Goal: Information Seeking & Learning: Learn about a topic

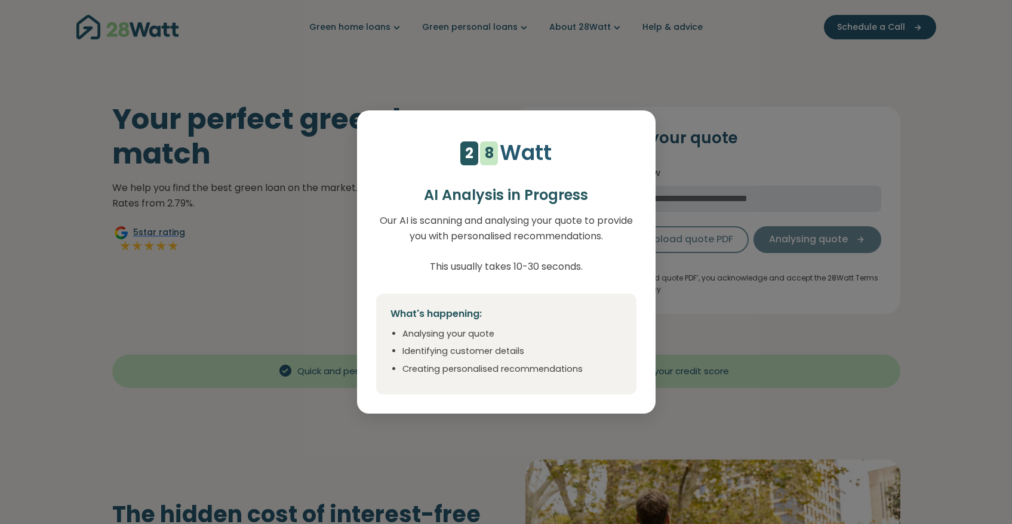
select select "***"
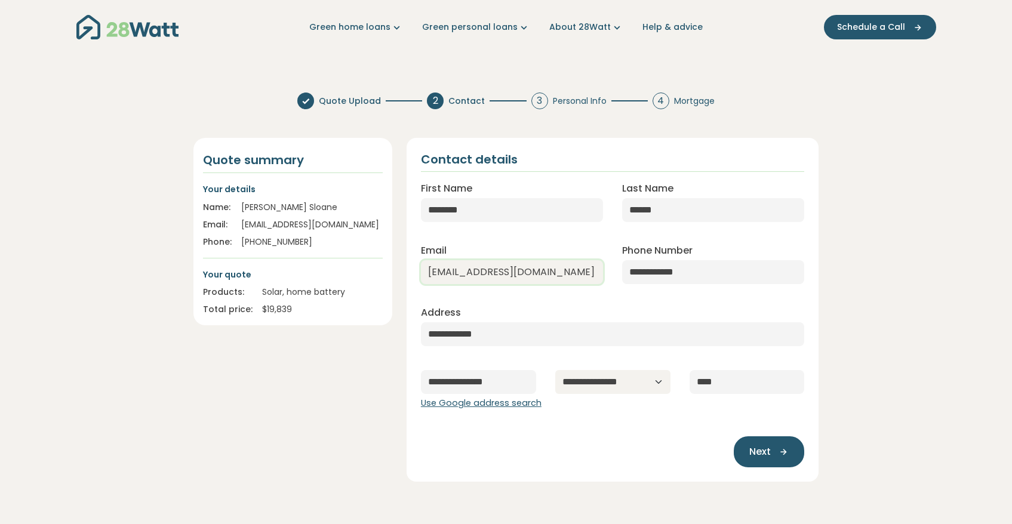
drag, startPoint x: 470, startPoint y: 272, endPoint x: 464, endPoint y: 273, distance: 6.7
click at [464, 273] on input "[EMAIL_ADDRESS][DOMAIN_NAME]" at bounding box center [512, 272] width 182 height 24
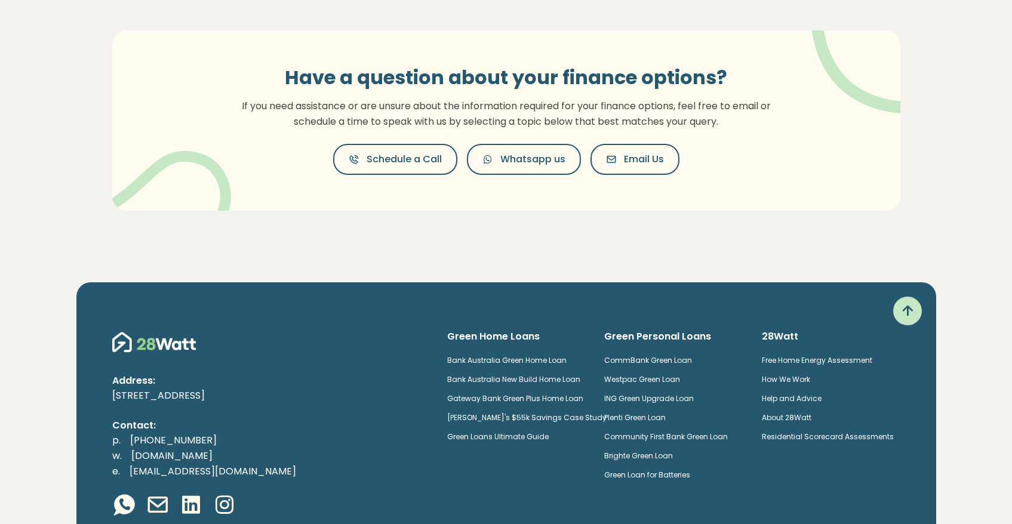
scroll to position [645, 0]
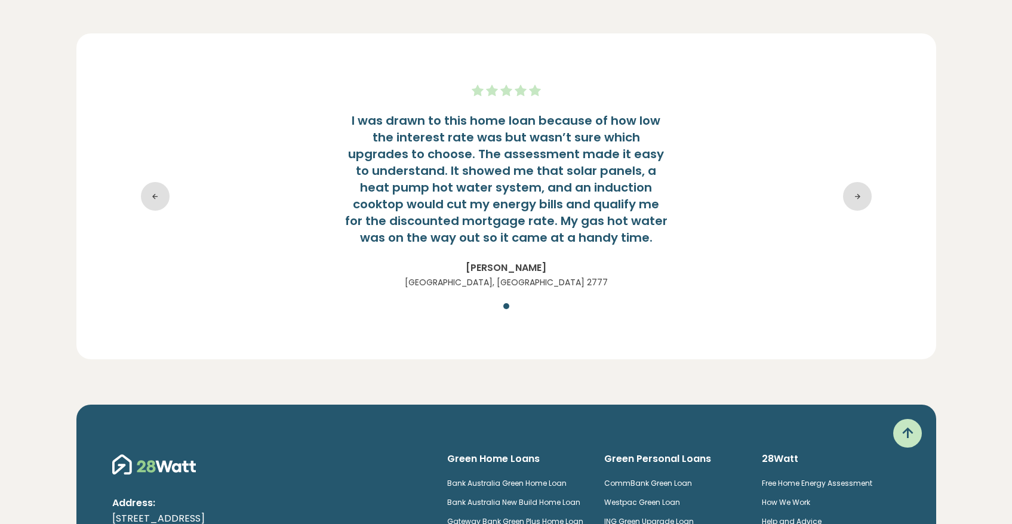
scroll to position [3546, 0]
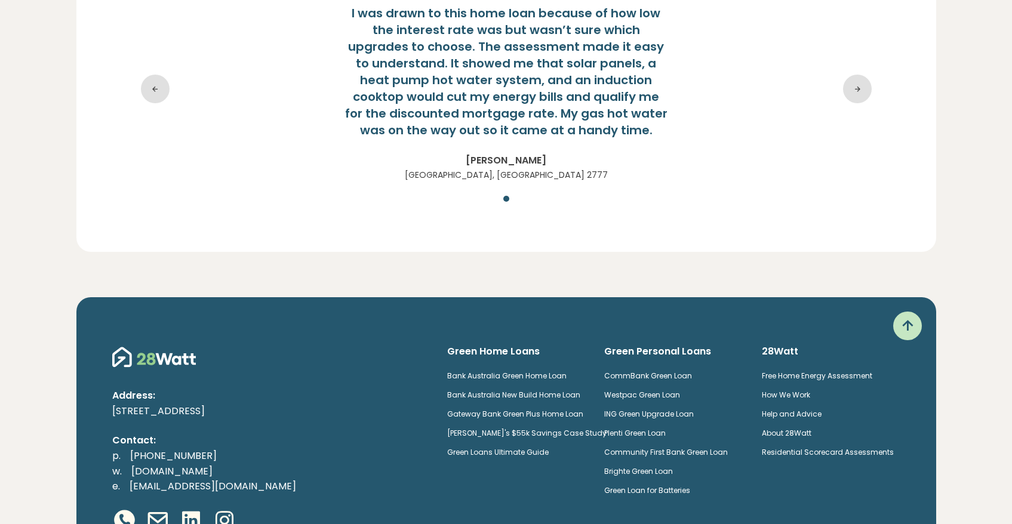
click at [660, 470] on link "Brighte Green Loan" at bounding box center [638, 471] width 69 height 10
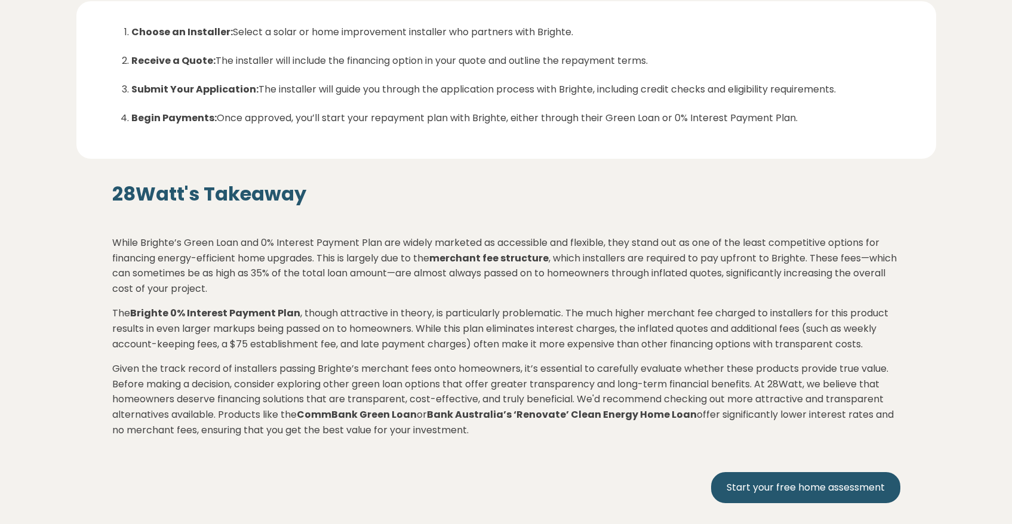
scroll to position [2064, 0]
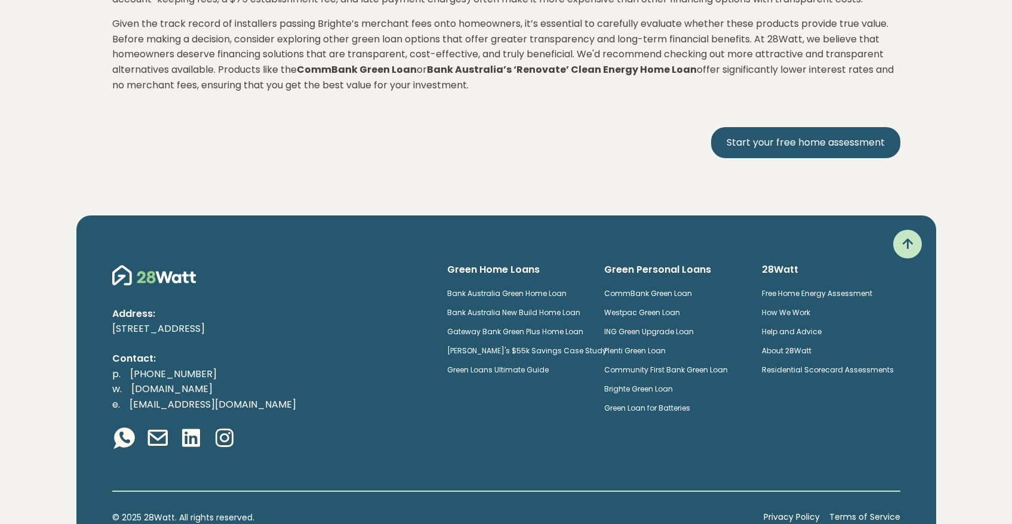
click at [692, 288] on link "CommBank Green Loan" at bounding box center [648, 293] width 88 height 10
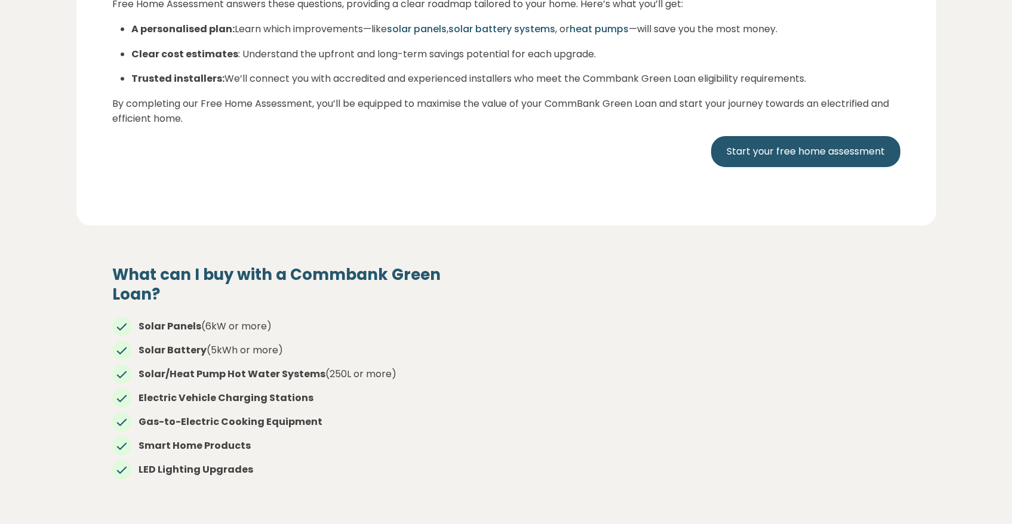
scroll to position [860, 0]
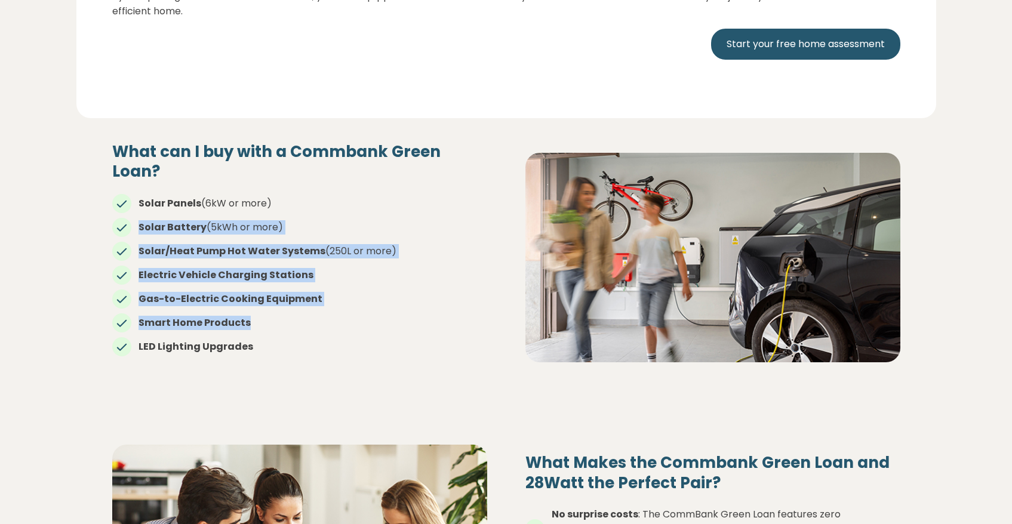
drag, startPoint x: 195, startPoint y: 197, endPoint x: 331, endPoint y: 310, distance: 177.6
click at [331, 310] on ul "Solar Panels (6kW or more) Solar Battery (5kWh or more) Solar/Heat Pump Hot Wat…" at bounding box center [299, 270] width 375 height 167
click at [332, 310] on ul "Solar Panels (6kW or more) Solar Battery (5kWh or more) Solar/Heat Pump Hot Wat…" at bounding box center [299, 270] width 375 height 167
drag, startPoint x: 332, startPoint y: 310, endPoint x: 360, endPoint y: 204, distance: 110.5
click at [360, 204] on ul "Solar Panels (6kW or more) Solar Battery (5kWh or more) Solar/Heat Pump Hot Wat…" at bounding box center [299, 270] width 375 height 167
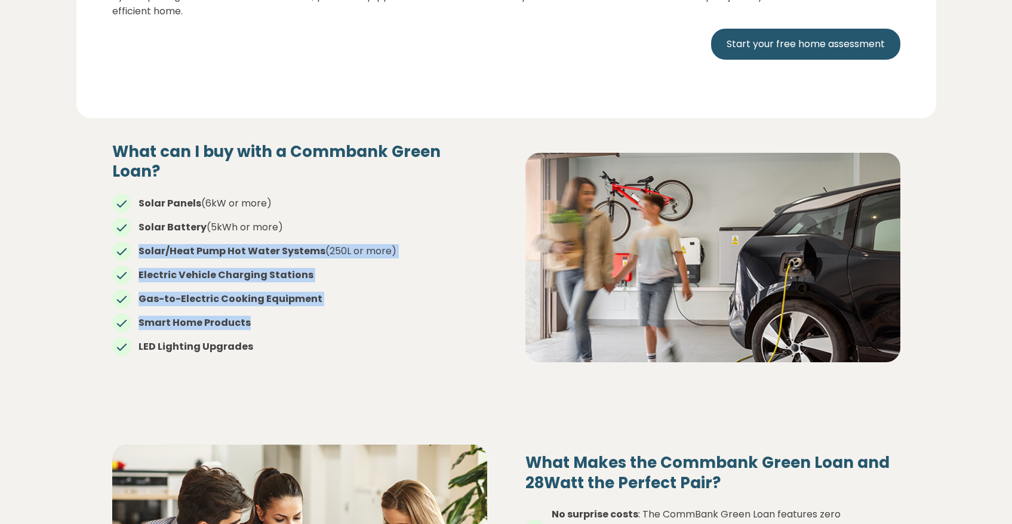
click at [360, 220] on li "Solar Battery (5kWh or more)" at bounding box center [299, 227] width 375 height 14
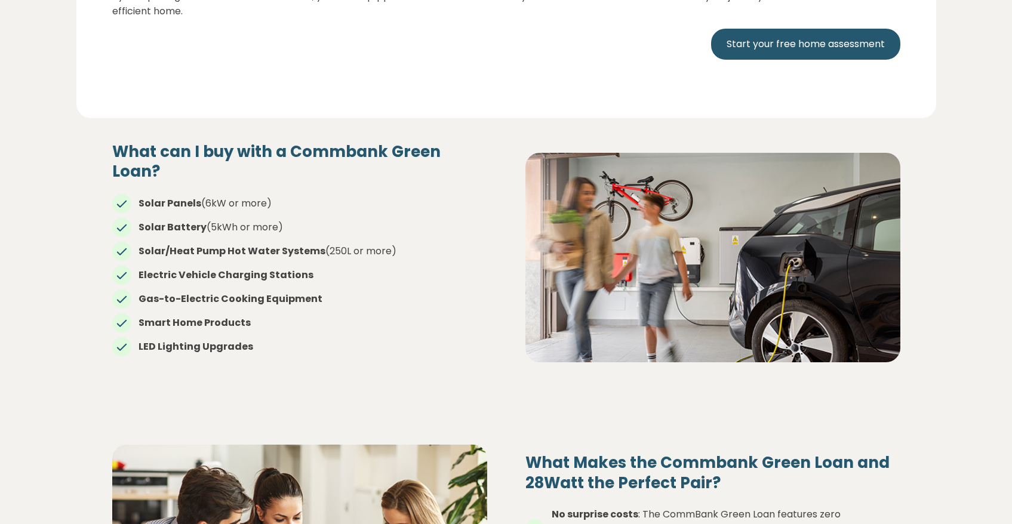
drag, startPoint x: 355, startPoint y: 183, endPoint x: 359, endPoint y: 307, distance: 124.8
click at [359, 307] on ul "Solar Panels (6kW or more) Solar Battery (5kWh or more) Solar/Heat Pump Hot Wat…" at bounding box center [299, 270] width 375 height 167
click at [359, 316] on li "Smart Home Products" at bounding box center [299, 323] width 375 height 14
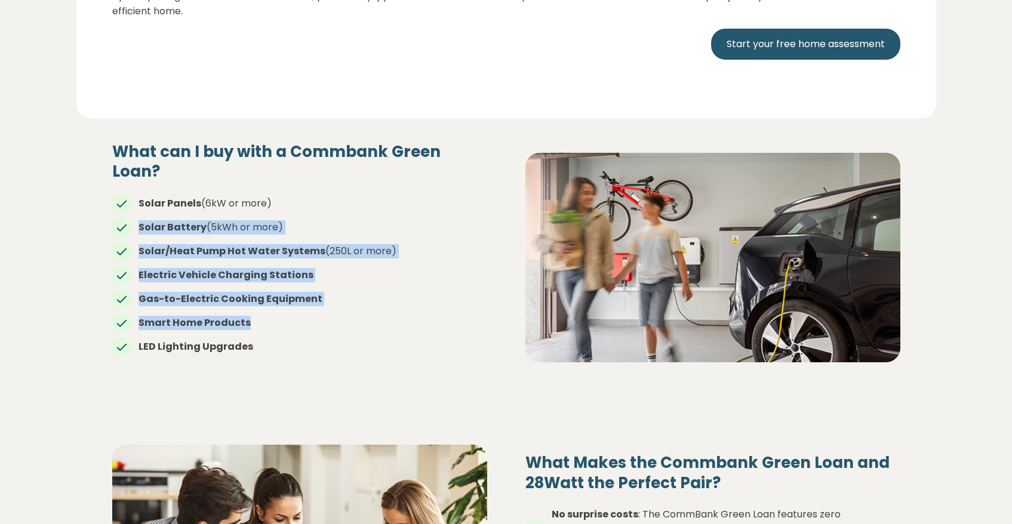
drag, startPoint x: 358, startPoint y: 307, endPoint x: 357, endPoint y: 185, distance: 122.4
click at [357, 187] on ul "Solar Panels (6kW or more) Solar Battery (5kWh or more) Solar/Heat Pump Hot Wat…" at bounding box center [299, 270] width 375 height 167
click at [357, 196] on li "Solar Panels (6kW or more)" at bounding box center [299, 203] width 375 height 14
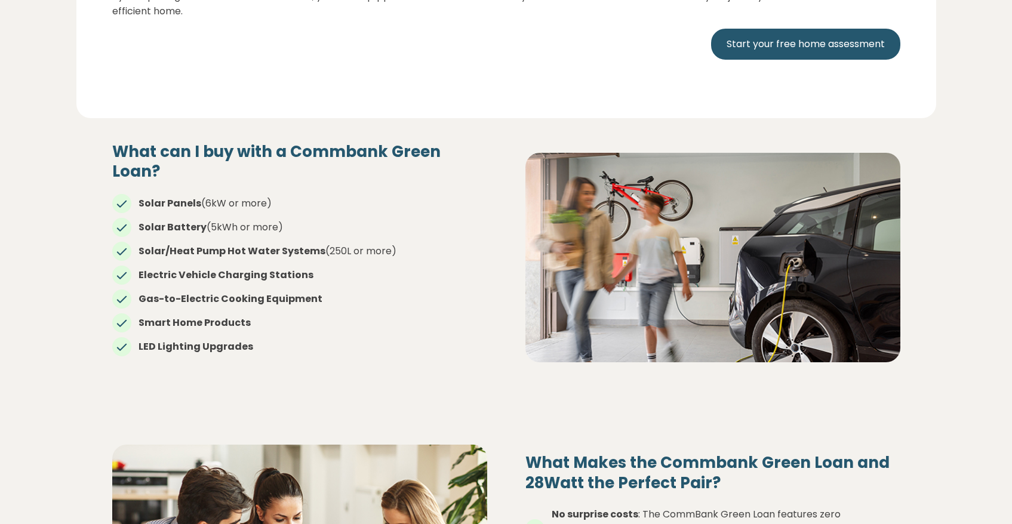
drag, startPoint x: 354, startPoint y: 186, endPoint x: 367, endPoint y: 297, distance: 111.8
click at [367, 294] on ul "Solar Panels (6kW or more) Solar Battery (5kWh or more) Solar/Heat Pump Hot Wat…" at bounding box center [299, 270] width 375 height 167
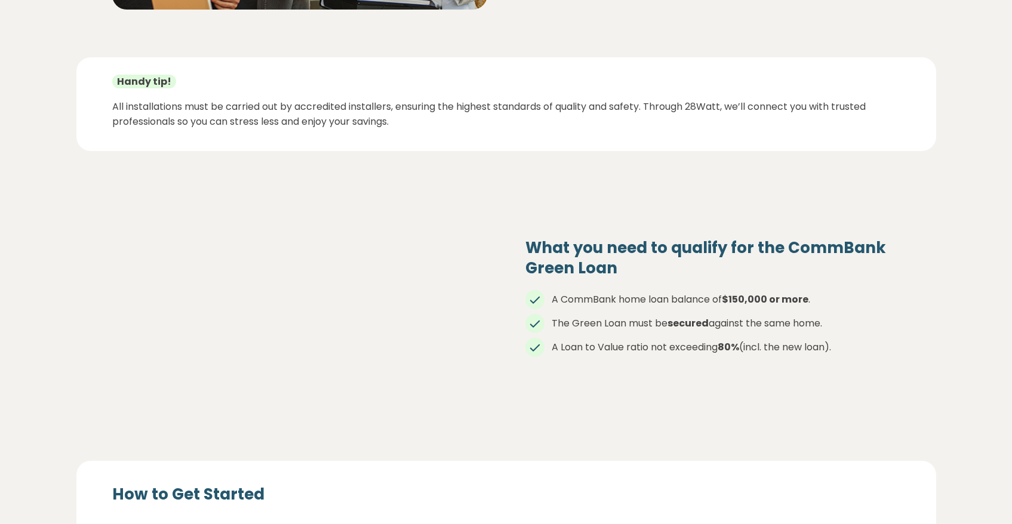
scroll to position [1182, 0]
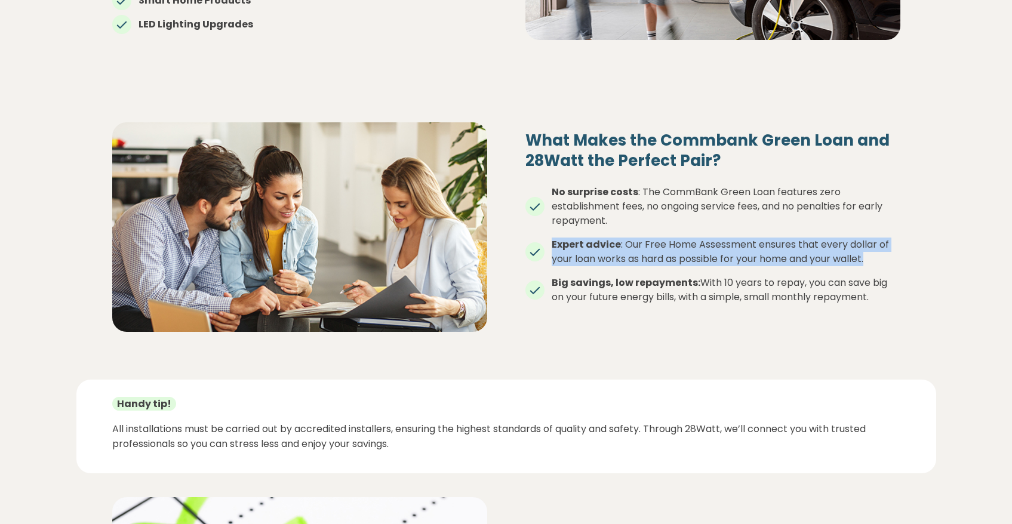
drag, startPoint x: 752, startPoint y: 248, endPoint x: 732, endPoint y: 205, distance: 47.5
click at [732, 205] on ul "No surprise costs : The CommBank Green Loan features zero establishment fees, n…" at bounding box center [712, 240] width 375 height 129
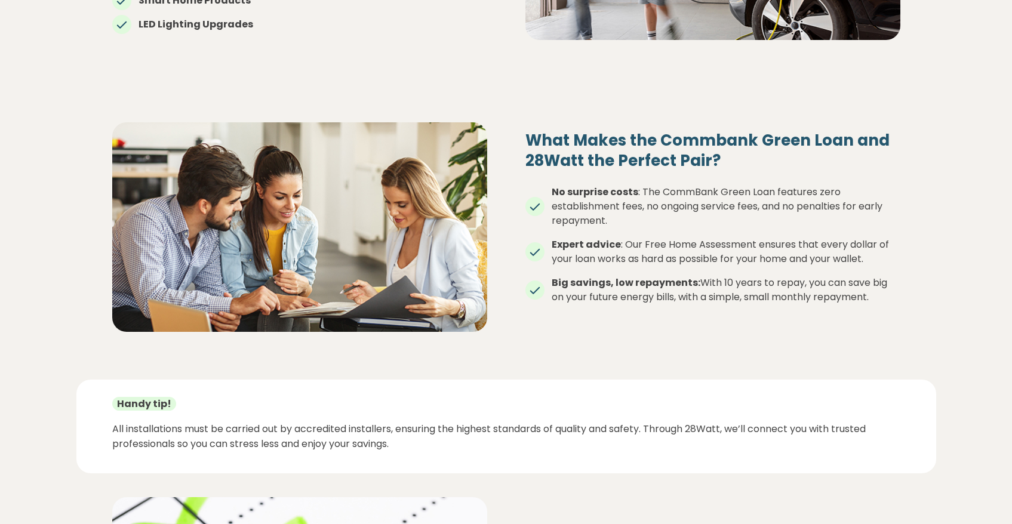
click at [732, 205] on li "No surprise costs : The CommBank Green Loan features zero establishment fees, n…" at bounding box center [712, 206] width 375 height 43
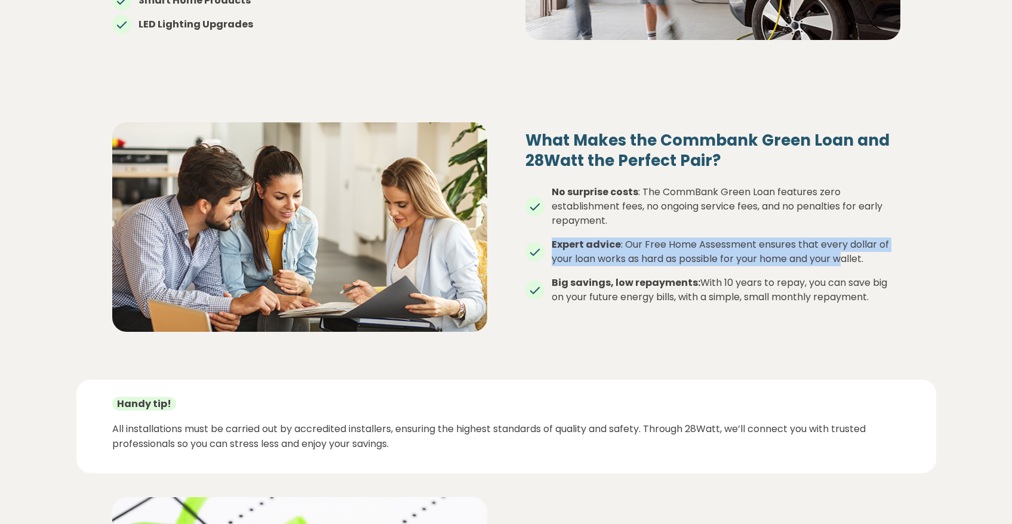
drag, startPoint x: 729, startPoint y: 204, endPoint x: 845, endPoint y: 239, distance: 121.1
click at [845, 239] on ul "No surprise costs : The CommBank Green Loan features zero establishment fees, n…" at bounding box center [712, 240] width 375 height 129
click at [845, 239] on li "Expert advice : Our Free Home Assessment ensures that every dollar of your loan…" at bounding box center [712, 252] width 375 height 29
